Goal: Task Accomplishment & Management: Use online tool/utility

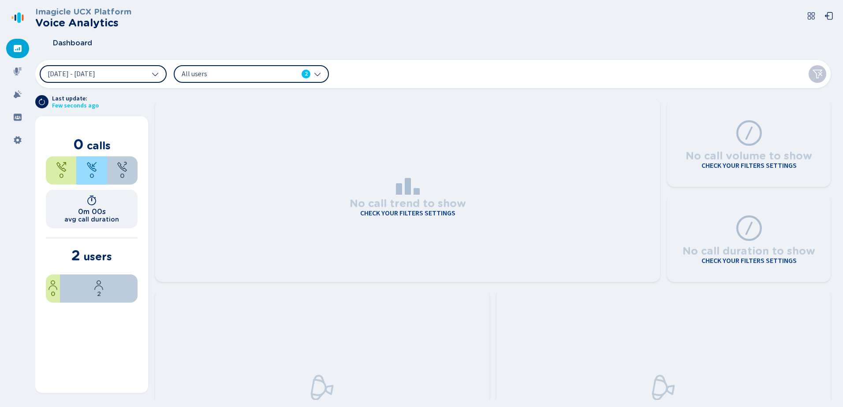
click at [156, 75] on icon at bounding box center [155, 74] width 7 height 7
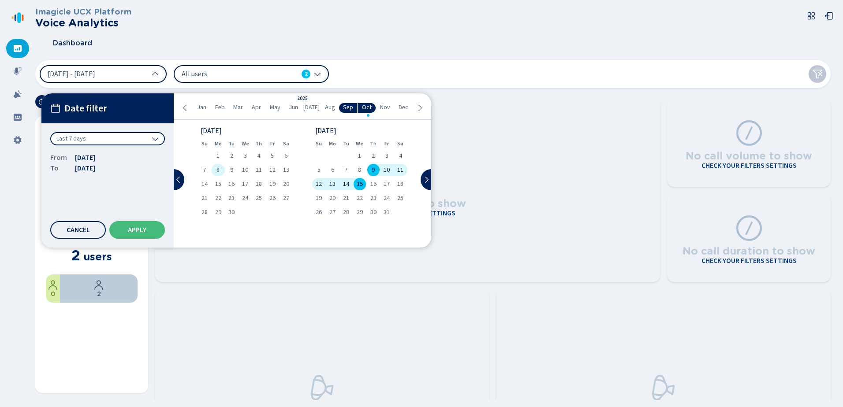
click at [214, 171] on div "8" at bounding box center [218, 170] width 14 height 12
click at [276, 183] on div "19" at bounding box center [272, 184] width 14 height 12
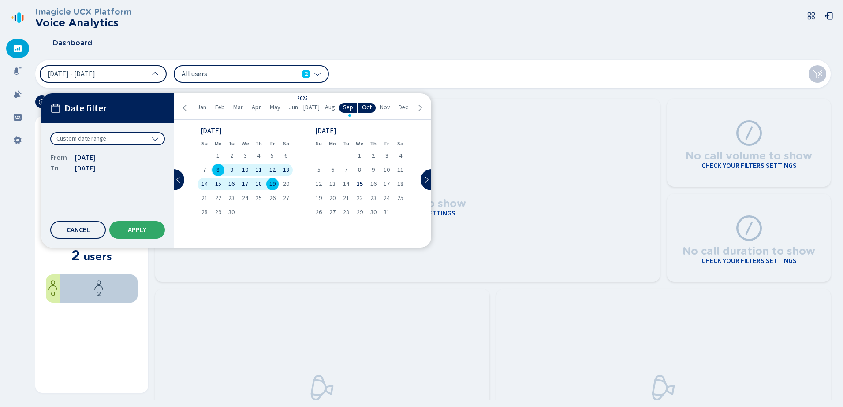
click at [142, 236] on button "Apply" at bounding box center [137, 230] width 56 height 18
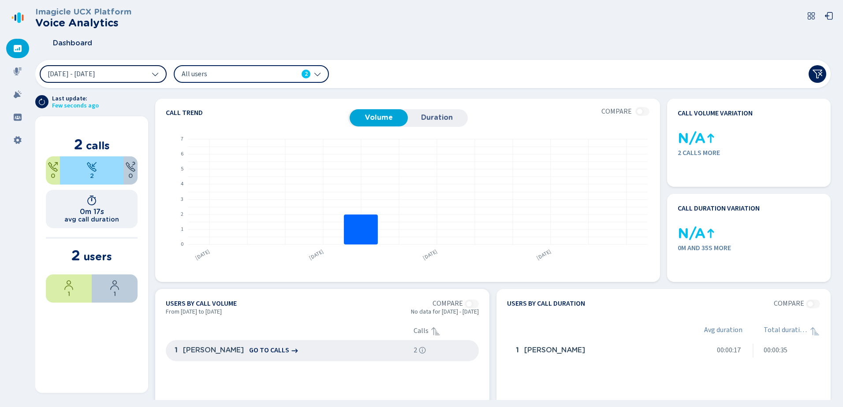
click at [401, 351] on div "1 [PERSON_NAME] go to calls" at bounding box center [290, 351] width 239 height 18
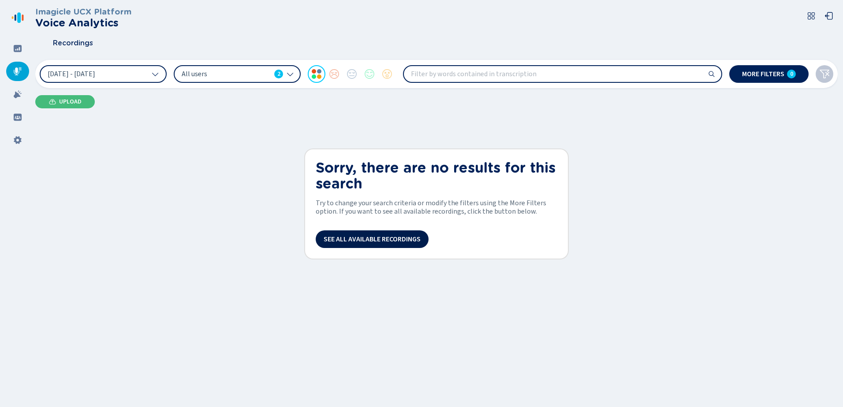
click at [353, 241] on span "See all available recordings" at bounding box center [372, 239] width 97 height 7
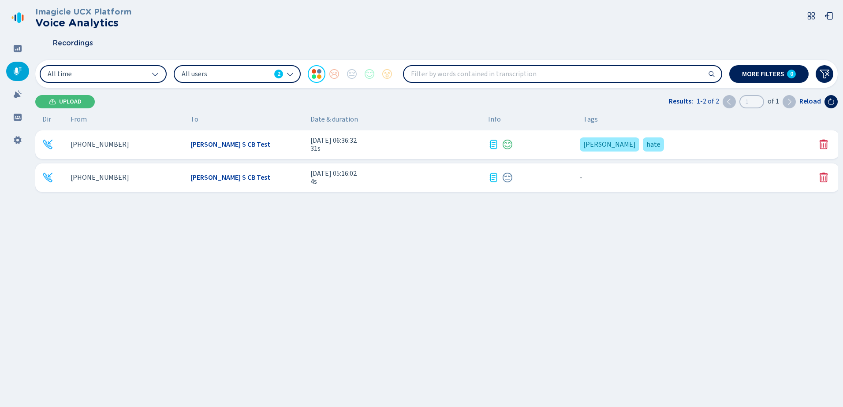
click at [243, 143] on div "[PERSON_NAME] S CB Test" at bounding box center [247, 145] width 113 height 8
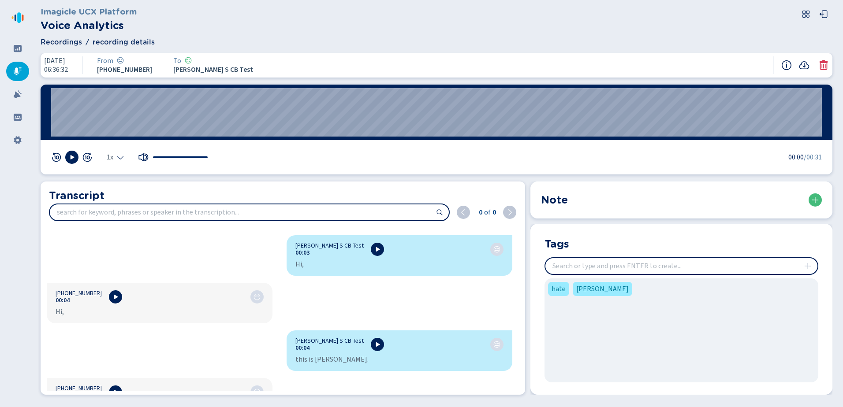
click at [193, 67] on span "[PERSON_NAME] S CB Test" at bounding box center [213, 70] width 80 height 8
click at [188, 59] on icon at bounding box center [188, 60] width 7 height 7
click at [24, 50] on div at bounding box center [17, 48] width 23 height 19
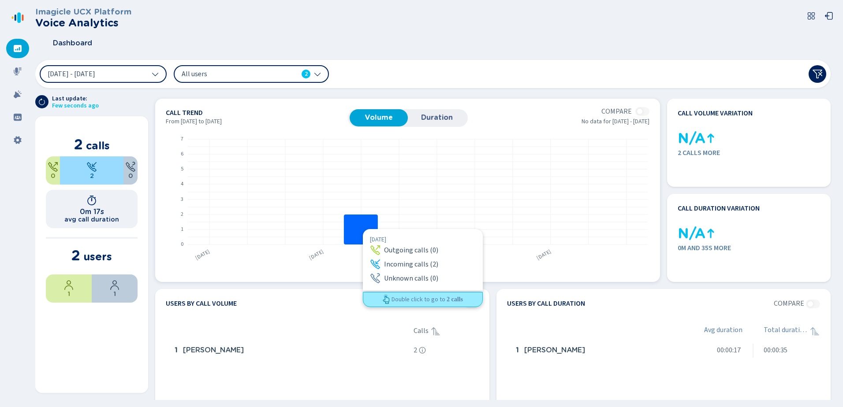
click at [363, 229] on rect at bounding box center [361, 230] width 34 height 30
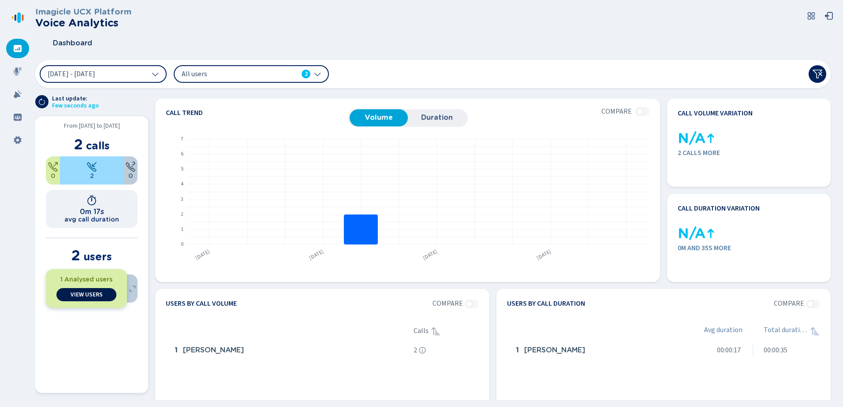
click at [73, 295] on span "View Users" at bounding box center [87, 295] width 32 height 7
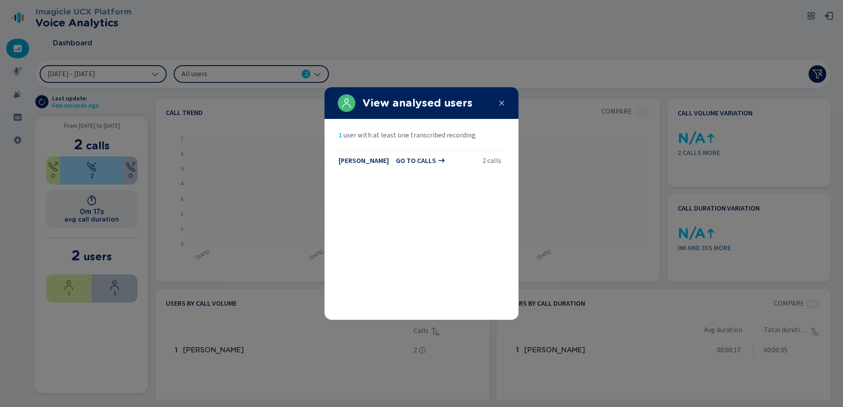
click at [496, 157] on span "2 calls" at bounding box center [491, 161] width 19 height 8
